Goal: Transaction & Acquisition: Purchase product/service

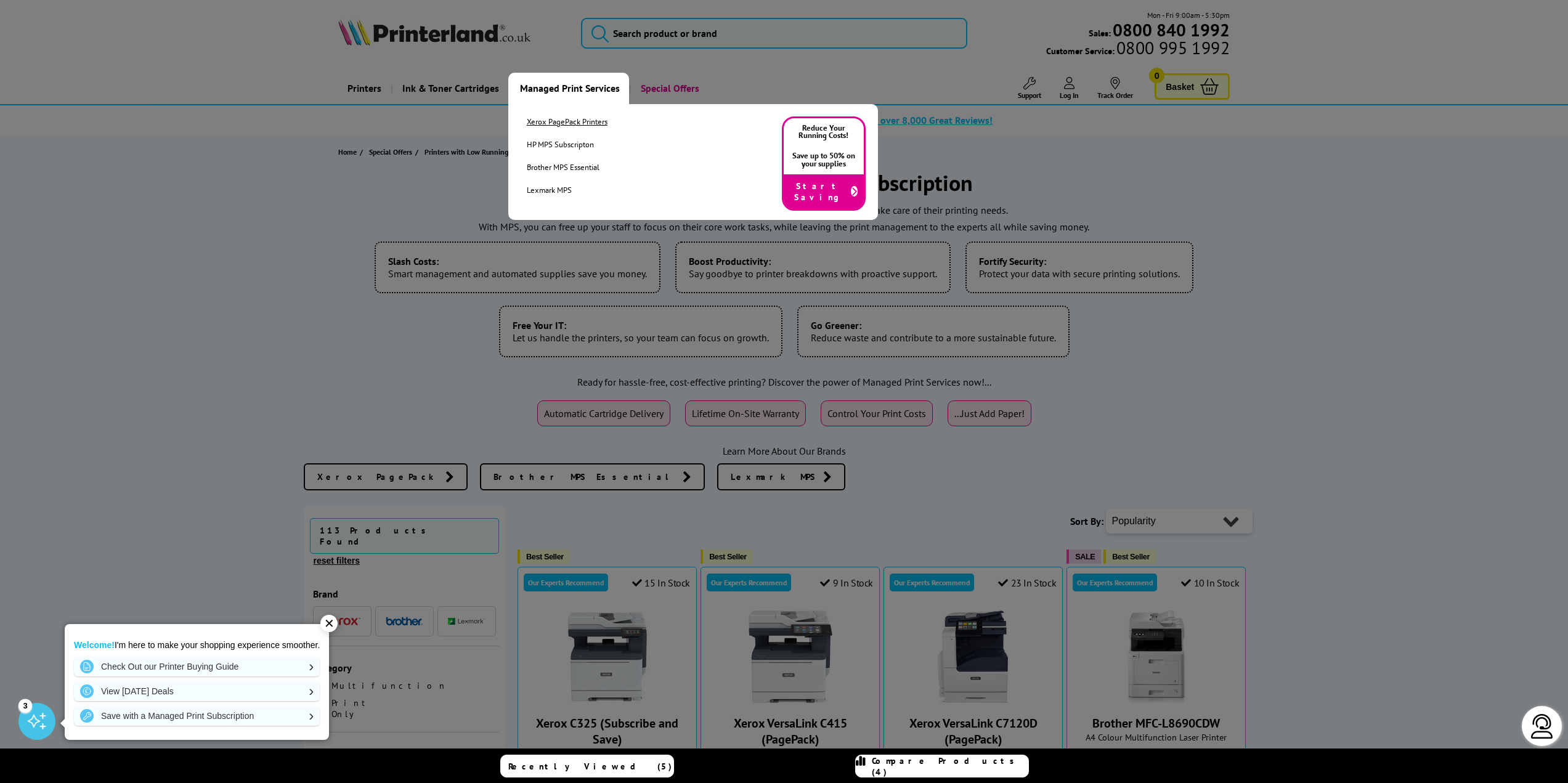
click at [570, 119] on link "Xerox PagePack Printers" at bounding box center [567, 122] width 81 height 10
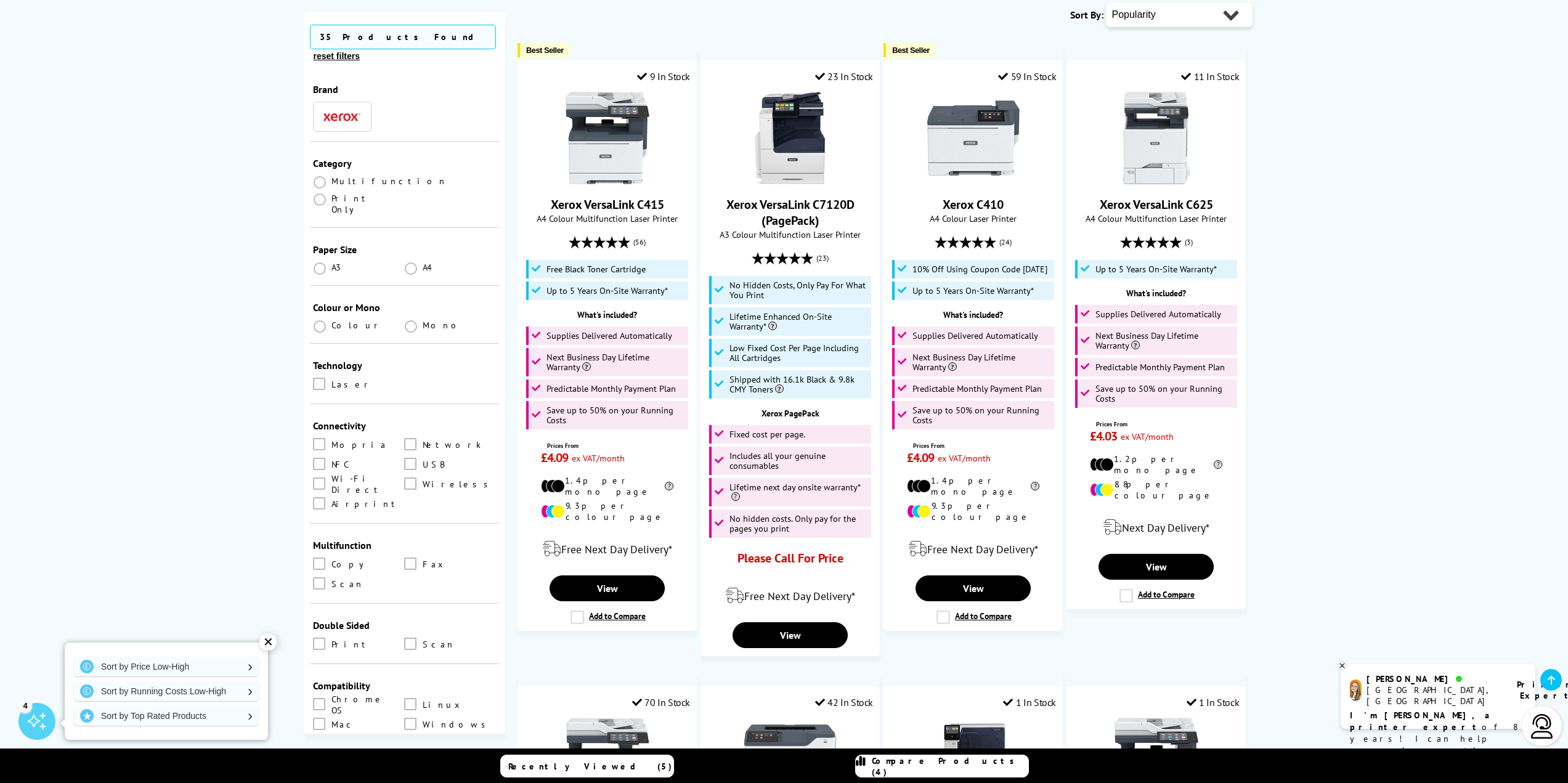
scroll to position [320, 0]
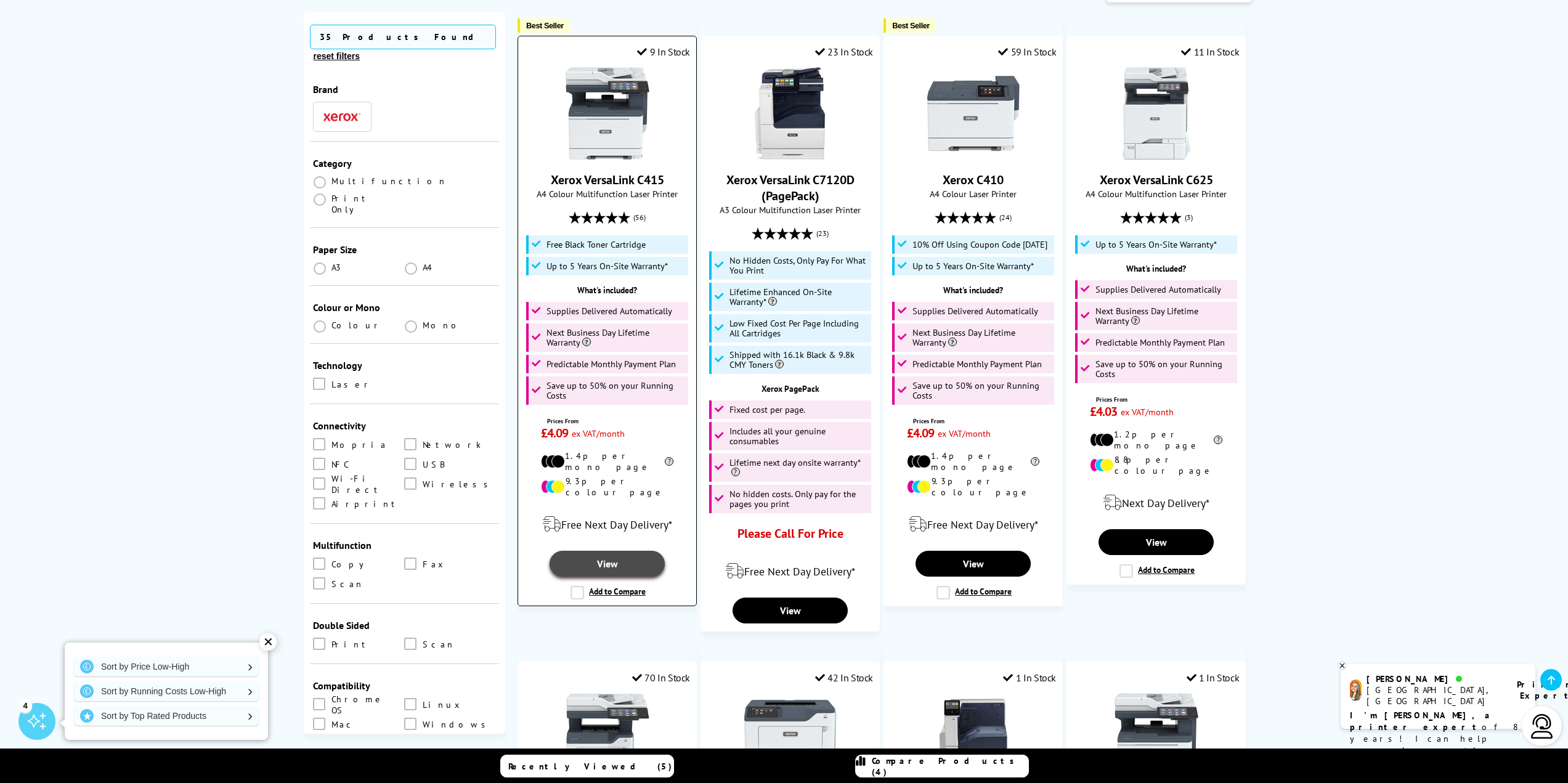
click at [605, 551] on link "View" at bounding box center [607, 564] width 114 height 26
